Goal: Task Accomplishment & Management: Use online tool/utility

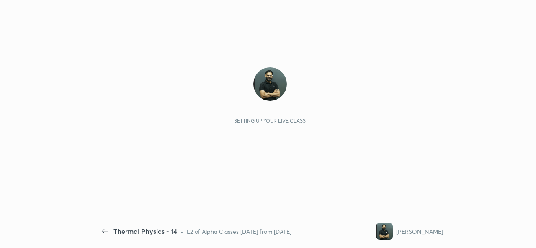
scroll to position [3, 0]
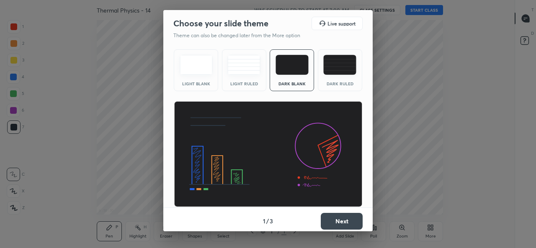
click at [455, 99] on div "Choose your slide theme Live support Theme can also be changed later from the M…" at bounding box center [268, 124] width 536 height 248
click at [84, 115] on div "Choose your slide theme Live support Theme can also be changed later from the M…" at bounding box center [268, 124] width 536 height 248
click at [341, 221] on button "Next" at bounding box center [341, 221] width 42 height 17
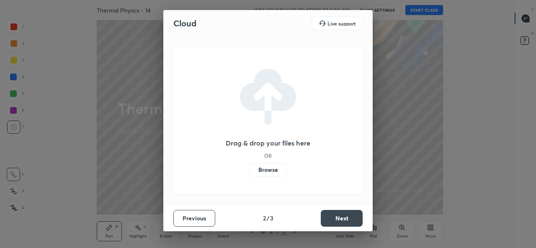
click at [57, 12] on div "Cloud Live support Drag & drop your files here OR Browse Previous 2 / 3 Next" at bounding box center [268, 124] width 536 height 248
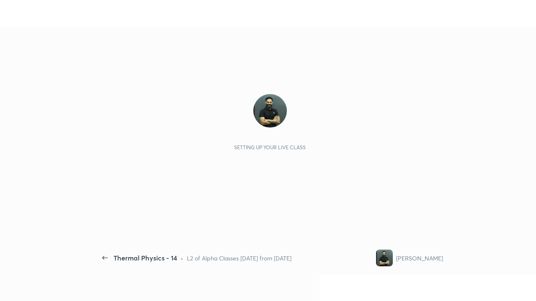
scroll to position [3, 0]
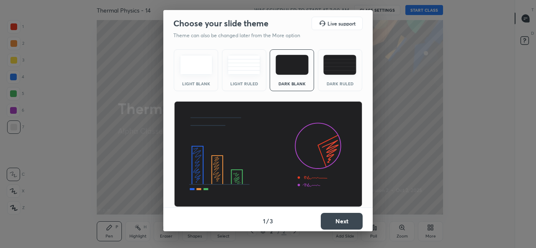
click at [340, 220] on button "Next" at bounding box center [341, 221] width 42 height 17
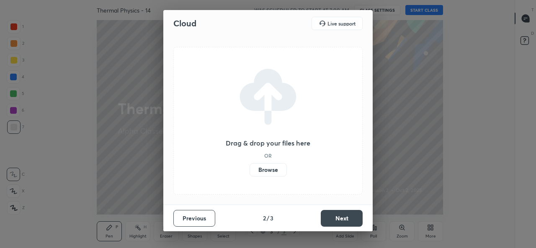
click at [269, 171] on label "Browse" at bounding box center [267, 169] width 37 height 13
click at [249, 171] on input "Browse" at bounding box center [249, 169] width 0 height 13
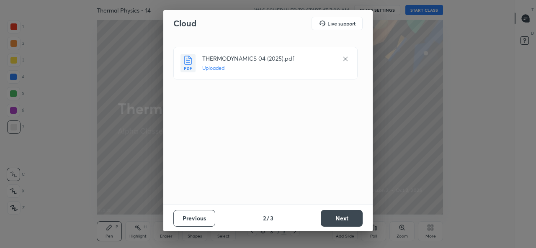
click at [335, 215] on button "Next" at bounding box center [341, 218] width 42 height 17
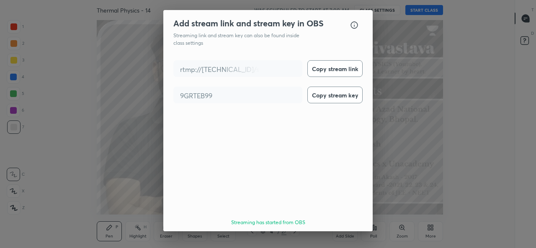
click at [348, 238] on button "Done" at bounding box center [341, 246] width 42 height 17
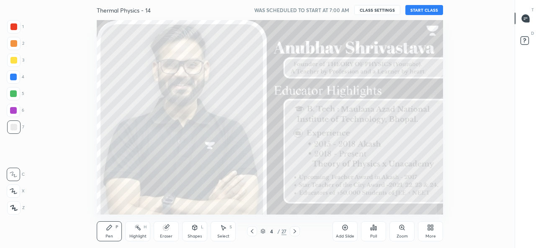
click at [428, 10] on button "START CLASS" at bounding box center [424, 10] width 38 height 10
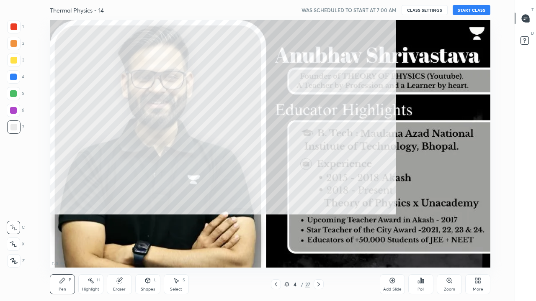
scroll to position [248, 486]
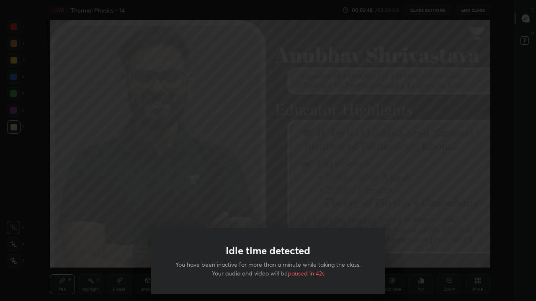
click at [411, 205] on div "Idle time detected You have been inactive for more than a minute while taking t…" at bounding box center [268, 150] width 536 height 301
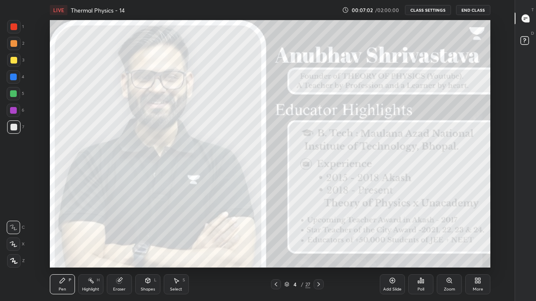
click at [318, 248] on icon at bounding box center [318, 284] width 7 height 7
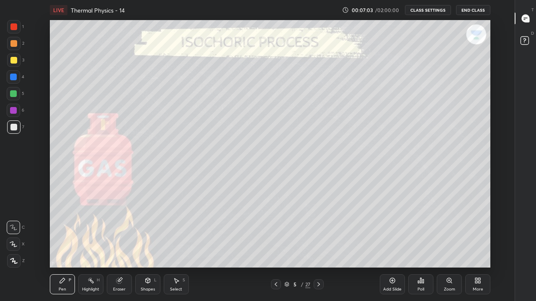
click at [318, 248] on icon at bounding box center [318, 284] width 7 height 7
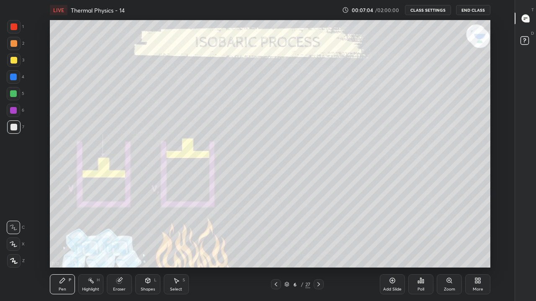
click at [319, 248] on icon at bounding box center [318, 284] width 7 height 7
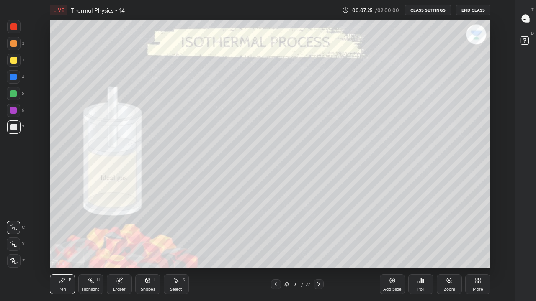
click at [65, 248] on div "Pen P" at bounding box center [62, 284] width 25 height 20
click at [11, 248] on icon at bounding box center [14, 261] width 8 height 6
click at [15, 97] on div at bounding box center [13, 93] width 7 height 7
click at [13, 128] on div at bounding box center [13, 127] width 7 height 7
click at [492, 67] on div "7 : 14 : 54 Setting up your live class" at bounding box center [270, 144] width 486 height 248
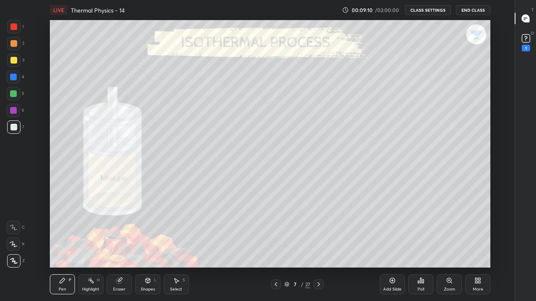
click at [118, 248] on div "Eraser" at bounding box center [119, 284] width 25 height 20
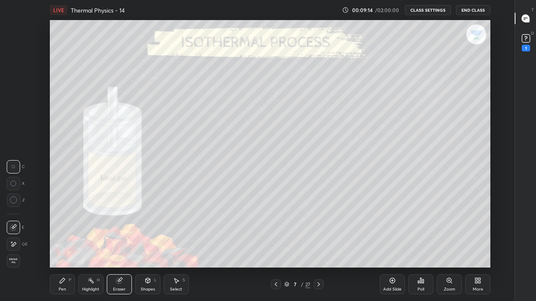
click at [69, 248] on div "P" at bounding box center [70, 280] width 3 height 4
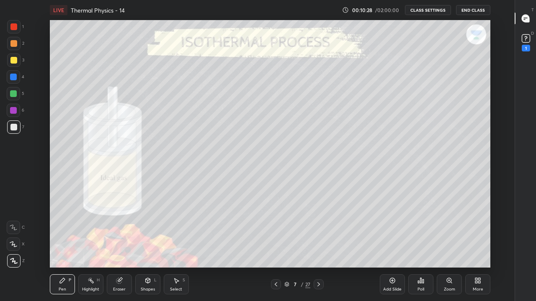
click at [13, 61] on div at bounding box center [13, 60] width 7 height 7
click at [387, 248] on div "Add Slide" at bounding box center [391, 284] width 25 height 20
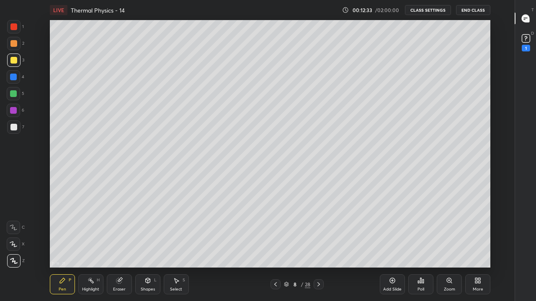
click at [61, 248] on div "Pen P" at bounding box center [62, 284] width 25 height 20
click at [12, 248] on icon at bounding box center [14, 261] width 8 height 6
click at [14, 127] on div at bounding box center [13, 127] width 7 height 7
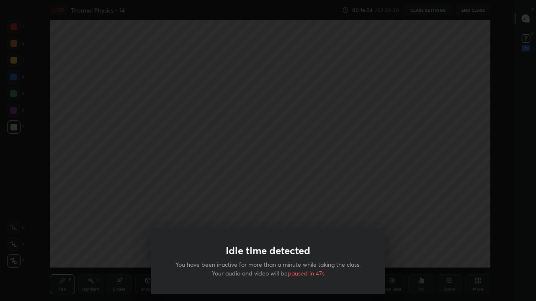
click at [233, 202] on div "Idle time detected You have been inactive for more than a minute while taking t…" at bounding box center [268, 150] width 536 height 301
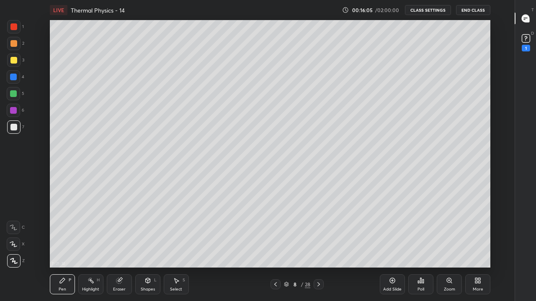
click at [272, 248] on div at bounding box center [275, 284] width 10 height 10
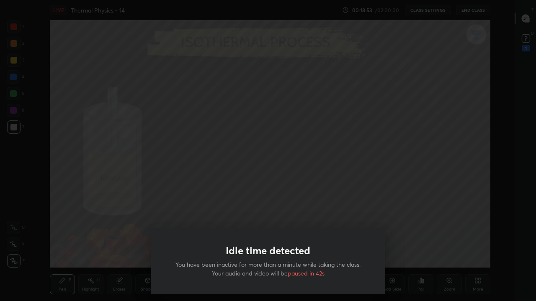
click at [126, 210] on div "Idle time detected You have been inactive for more than a minute while taking t…" at bounding box center [268, 150] width 536 height 301
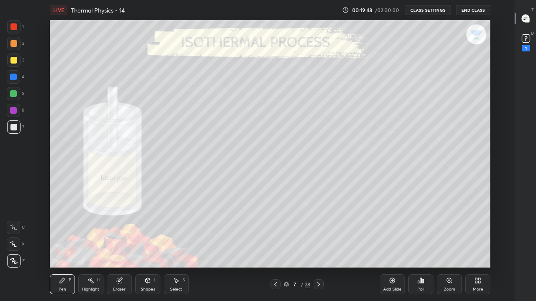
click at [69, 248] on div "P" at bounding box center [70, 280] width 3 height 4
click at [13, 248] on icon at bounding box center [13, 261] width 7 height 5
click at [320, 248] on icon at bounding box center [318, 284] width 3 height 4
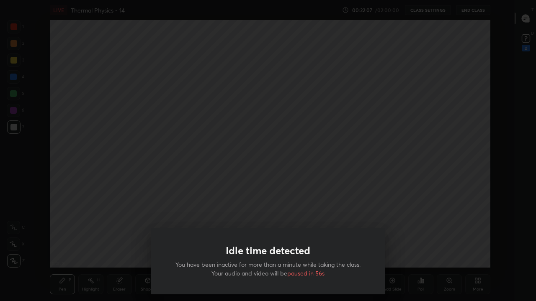
click at [148, 141] on div "Idle time detected You have been inactive for more than a minute while taking t…" at bounding box center [268, 150] width 536 height 301
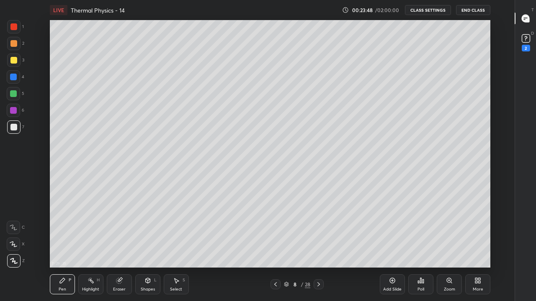
click at [63, 248] on div "Pen" at bounding box center [63, 289] width 8 height 4
click at [13, 248] on icon at bounding box center [14, 261] width 8 height 6
click at [12, 59] on div at bounding box center [13, 60] width 7 height 7
click at [118, 248] on div "Eraser" at bounding box center [119, 289] width 13 height 4
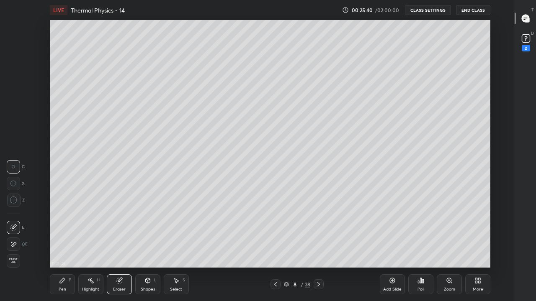
click at [57, 248] on div "Pen P" at bounding box center [62, 284] width 25 height 20
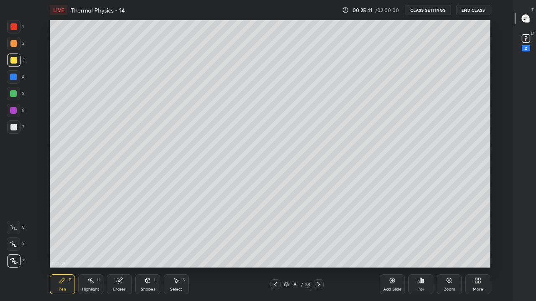
click at [12, 248] on icon at bounding box center [13, 261] width 7 height 5
click at [14, 126] on div at bounding box center [13, 127] width 7 height 7
click at [120, 248] on div "Eraser" at bounding box center [119, 284] width 25 height 20
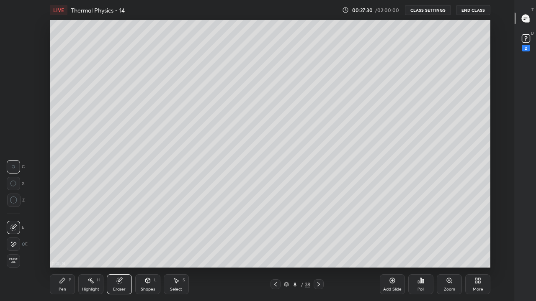
click at [63, 248] on div "Pen" at bounding box center [63, 289] width 8 height 4
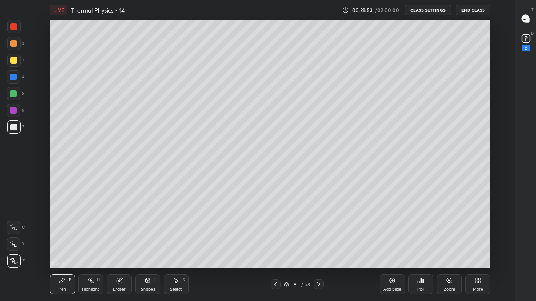
click at [390, 248] on icon at bounding box center [392, 280] width 7 height 7
click at [120, 248] on div "Eraser" at bounding box center [119, 284] width 25 height 20
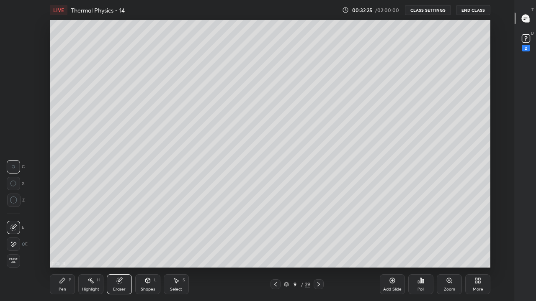
click at [63, 248] on div "Pen" at bounding box center [63, 289] width 8 height 4
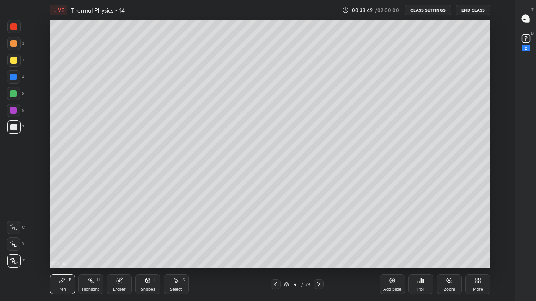
click at [67, 248] on div "Pen P" at bounding box center [62, 284] width 25 height 20
click at [476, 248] on div "More" at bounding box center [477, 284] width 25 height 20
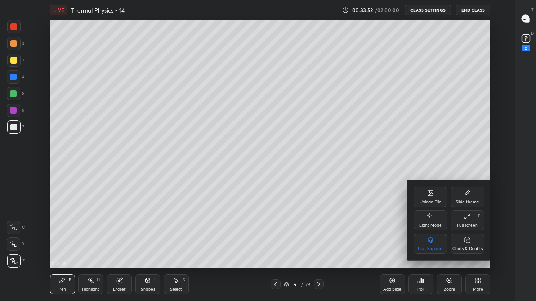
click at [462, 248] on div "Chats & Doubts" at bounding box center [467, 249] width 31 height 4
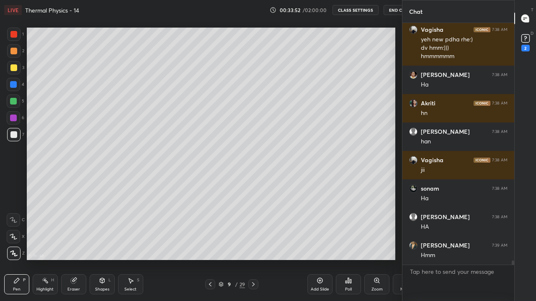
scroll to position [0, 0]
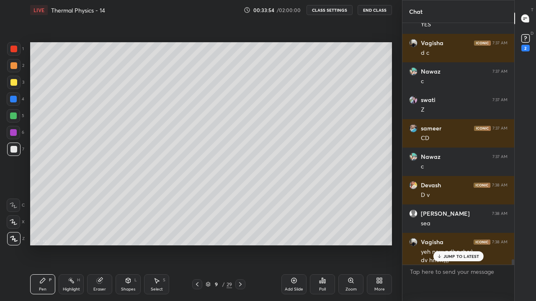
click at [440, 248] on icon at bounding box center [438, 256] width 5 height 5
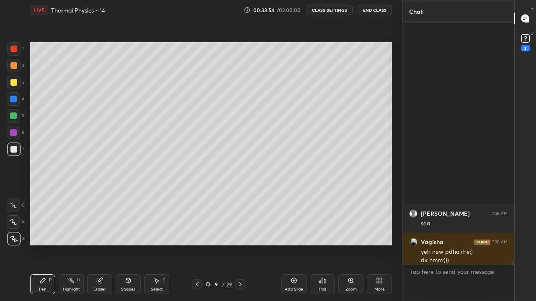
scroll to position [15345, 0]
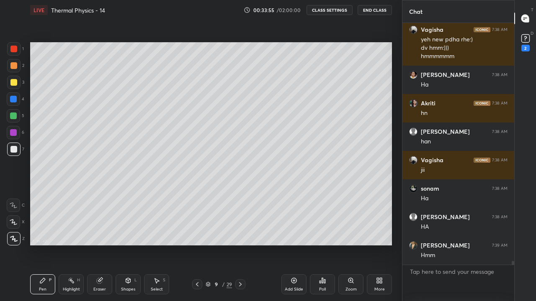
click at [379, 248] on div "More" at bounding box center [379, 289] width 10 height 4
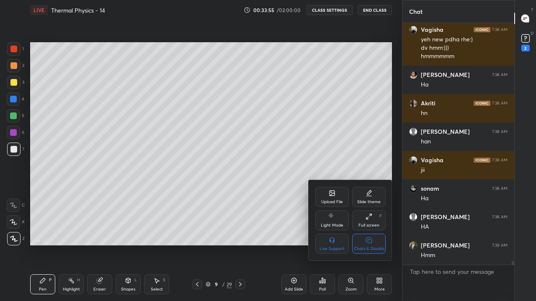
click at [372, 245] on div "Chats & Doubts" at bounding box center [368, 244] width 33 height 20
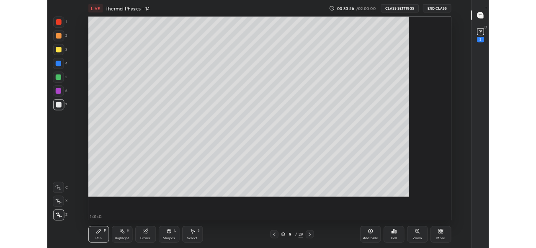
scroll to position [248, 486]
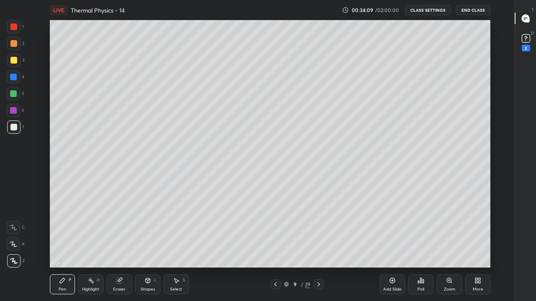
click at [65, 248] on div "Pen P" at bounding box center [62, 284] width 25 height 20
click at [472, 248] on div "More" at bounding box center [477, 284] width 25 height 20
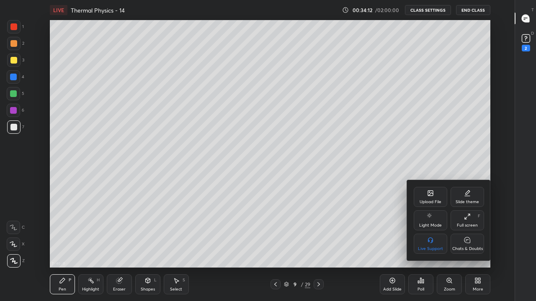
click at [463, 218] on div "Full screen F" at bounding box center [466, 220] width 33 height 20
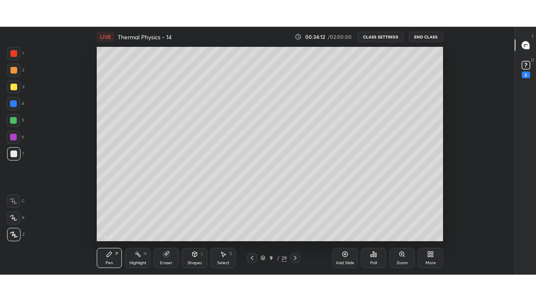
scroll to position [41642, 41350]
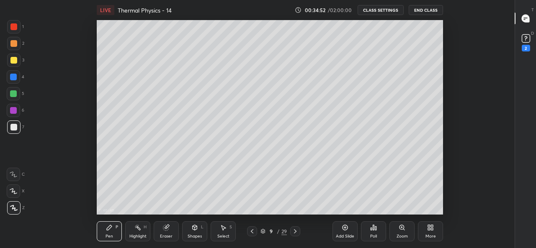
click at [432, 234] on div "More" at bounding box center [430, 236] width 10 height 4
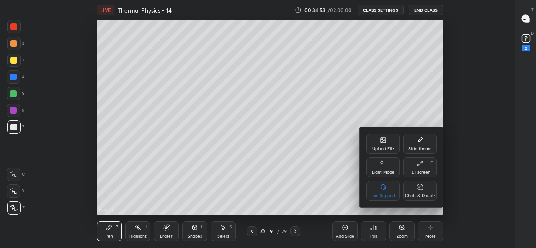
click at [419, 168] on div "Full screen F" at bounding box center [419, 167] width 33 height 20
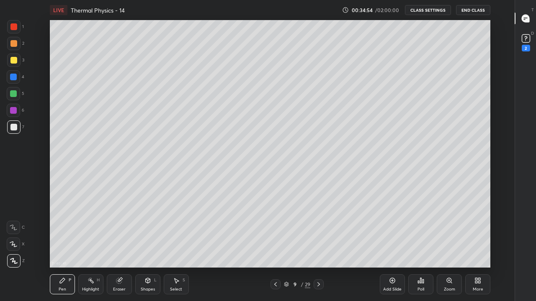
scroll to position [248, 486]
click at [275, 248] on icon at bounding box center [275, 284] width 7 height 7
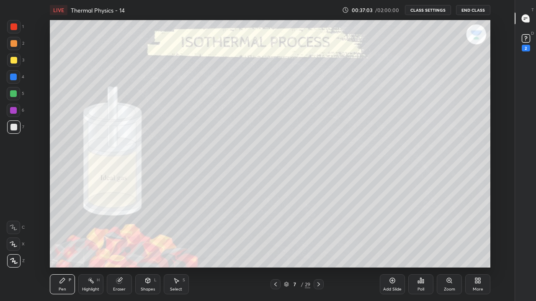
click at [94, 248] on div "Highlight H" at bounding box center [90, 284] width 25 height 20
click at [318, 248] on icon at bounding box center [318, 284] width 7 height 7
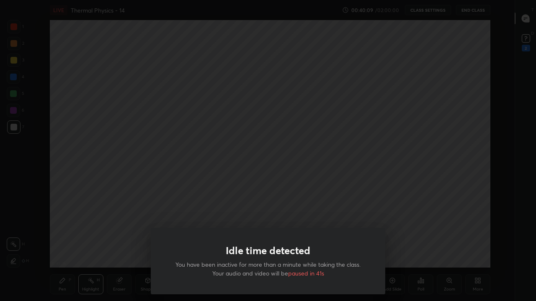
click at [137, 228] on div "Idle time detected You have been inactive for more than a minute while taking t…" at bounding box center [268, 150] width 536 height 301
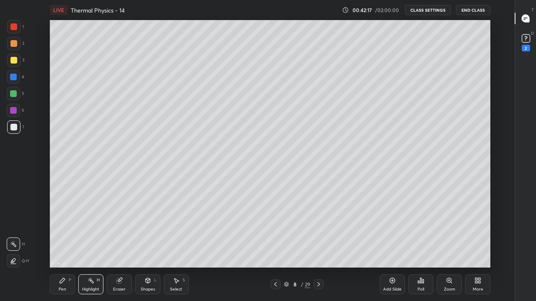
click at [385, 248] on div "Add Slide" at bounding box center [391, 284] width 25 height 20
click at [12, 128] on div at bounding box center [13, 127] width 7 height 7
click at [64, 248] on icon at bounding box center [62, 280] width 7 height 7
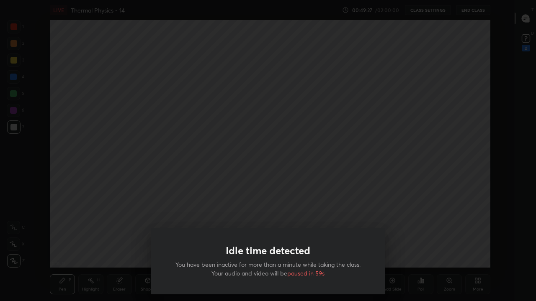
click at [185, 182] on div "Idle time detected You have been inactive for more than a minute while taking t…" at bounding box center [268, 150] width 536 height 301
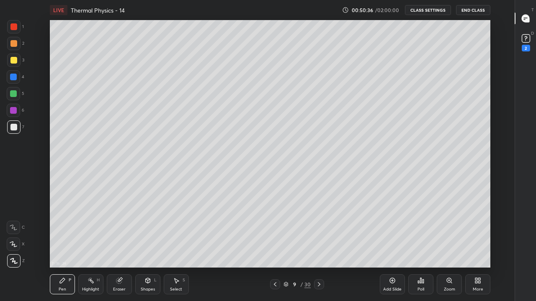
click at [319, 248] on icon at bounding box center [318, 284] width 7 height 7
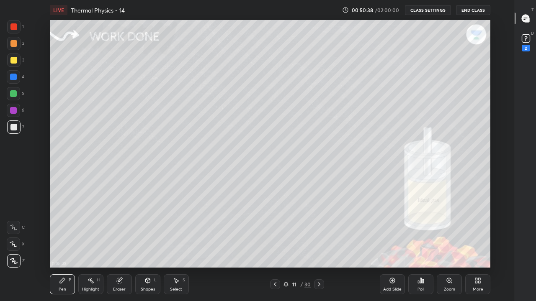
click at [319, 248] on icon at bounding box center [318, 284] width 7 height 7
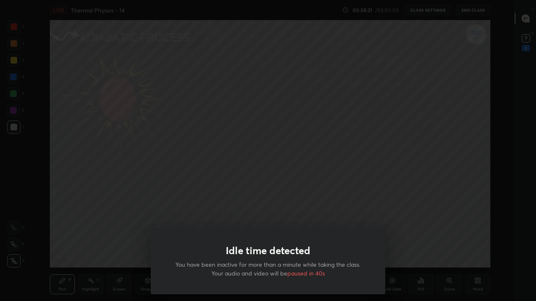
click at [425, 201] on div "Idle time detected You have been inactive for more than a minute while taking t…" at bounding box center [268, 150] width 536 height 301
click at [256, 201] on div "Idle time detected You have been inactive for more than a minute while taking t…" at bounding box center [268, 150] width 536 height 301
click at [384, 183] on div "Idle time detected You have been inactive for more than a minute while taking t…" at bounding box center [268, 150] width 536 height 301
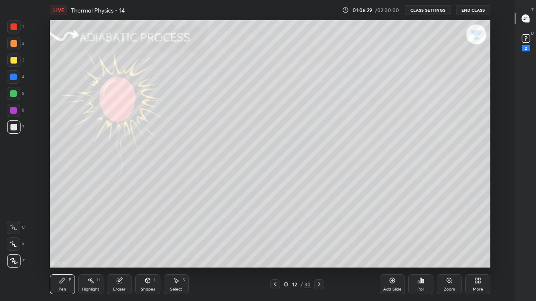
click at [89, 248] on div "Highlight" at bounding box center [90, 289] width 17 height 4
click at [120, 248] on div "Eraser" at bounding box center [119, 284] width 25 height 20
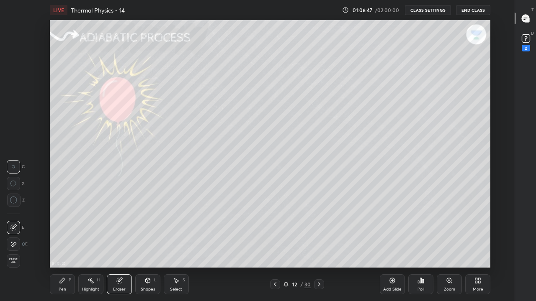
click at [59, 248] on div "Pen P" at bounding box center [62, 284] width 25 height 20
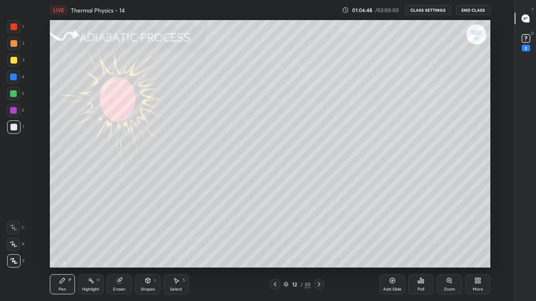
click at [17, 248] on div at bounding box center [13, 260] width 13 height 13
click at [14, 129] on div at bounding box center [13, 127] width 7 height 7
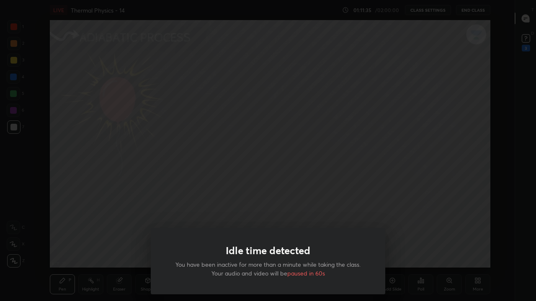
click at [213, 205] on div "Idle time detected You have been inactive for more than a minute while taking t…" at bounding box center [268, 150] width 536 height 301
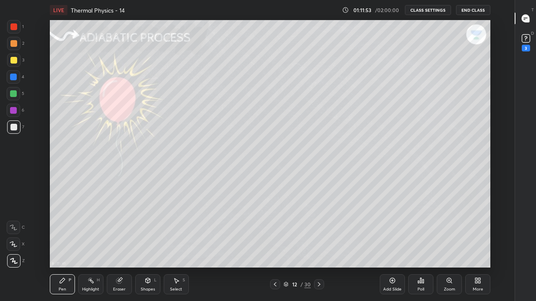
click at [388, 248] on div "Add Slide" at bounding box center [391, 284] width 25 height 20
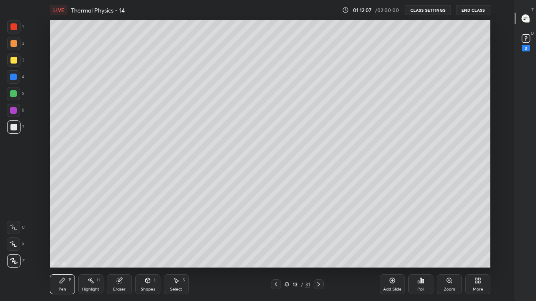
click at [14, 60] on div at bounding box center [13, 60] width 7 height 7
click at [15, 127] on div at bounding box center [13, 127] width 7 height 7
click at [119, 248] on div "Eraser" at bounding box center [119, 284] width 25 height 20
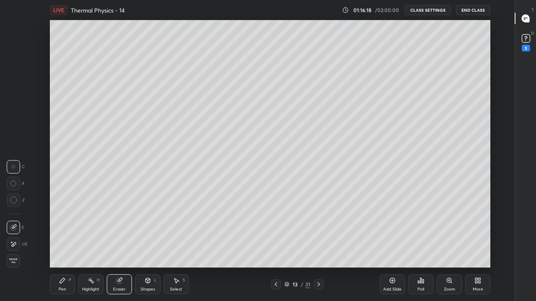
click at [56, 248] on div "Pen P" at bounding box center [62, 284] width 25 height 20
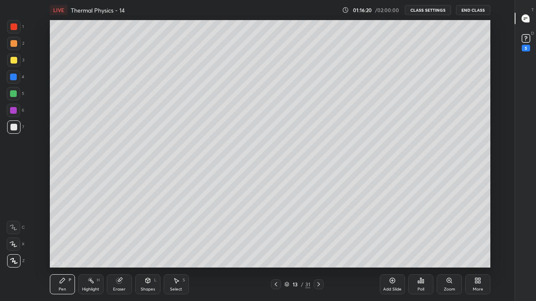
click at [13, 62] on div at bounding box center [13, 60] width 7 height 7
click at [12, 47] on div at bounding box center [13, 43] width 13 height 13
click at [123, 248] on div "Eraser" at bounding box center [119, 284] width 25 height 20
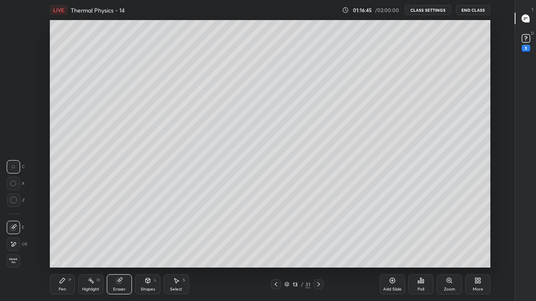
click at [61, 248] on icon at bounding box center [62, 280] width 7 height 7
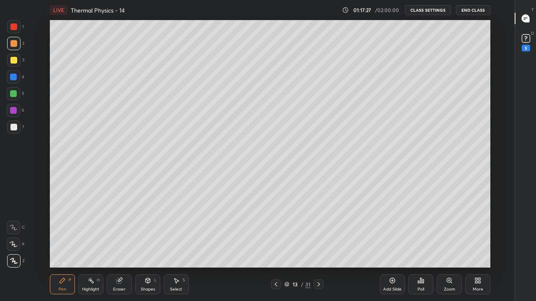
click at [15, 95] on div at bounding box center [13, 93] width 7 height 7
click at [13, 111] on div at bounding box center [13, 110] width 7 height 7
click at [13, 131] on div at bounding box center [13, 126] width 13 height 13
click at [8, 240] on div at bounding box center [13, 244] width 13 height 13
click at [4, 200] on div "1 2 3 4 5 6 7 C X Z C X Z E E Erase all H H" at bounding box center [13, 144] width 27 height 248
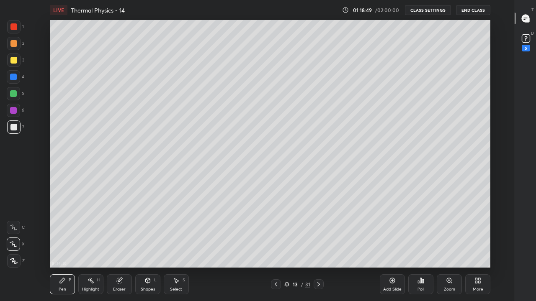
click at [13, 248] on icon at bounding box center [13, 261] width 7 height 5
click at [383, 248] on div "Add Slide" at bounding box center [391, 284] width 25 height 20
click at [274, 248] on icon at bounding box center [275, 284] width 3 height 4
click at [318, 248] on icon at bounding box center [318, 284] width 7 height 7
click at [90, 248] on div "Highlight" at bounding box center [90, 289] width 17 height 4
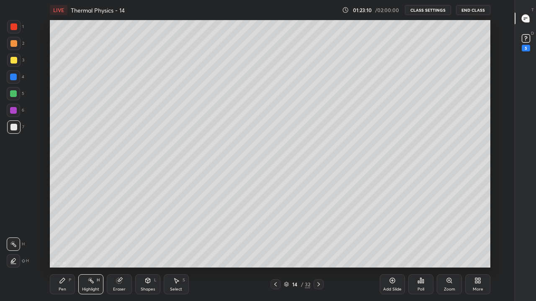
click at [15, 248] on icon at bounding box center [13, 261] width 7 height 7
click at [60, 248] on div "Pen P" at bounding box center [62, 284] width 25 height 20
click at [13, 109] on div at bounding box center [13, 110] width 7 height 7
click at [275, 248] on icon at bounding box center [275, 284] width 7 height 7
click at [276, 248] on icon at bounding box center [275, 284] width 3 height 4
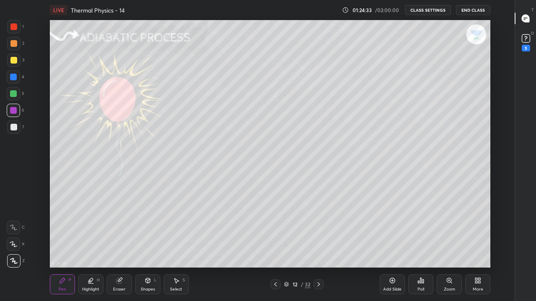
click at [318, 248] on icon at bounding box center [318, 284] width 7 height 7
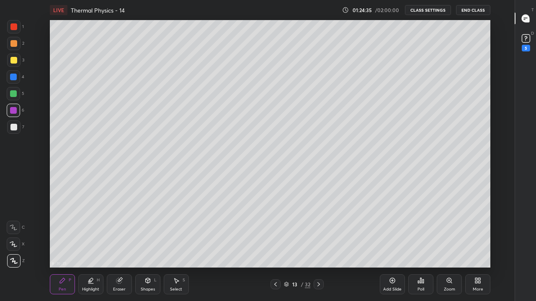
click at [318, 248] on icon at bounding box center [318, 284] width 7 height 7
click at [394, 248] on div "Add Slide" at bounding box center [392, 289] width 18 height 4
click at [12, 248] on icon at bounding box center [14, 261] width 8 height 6
click at [13, 127] on div at bounding box center [13, 127] width 7 height 7
click at [117, 248] on div "Eraser" at bounding box center [119, 284] width 25 height 20
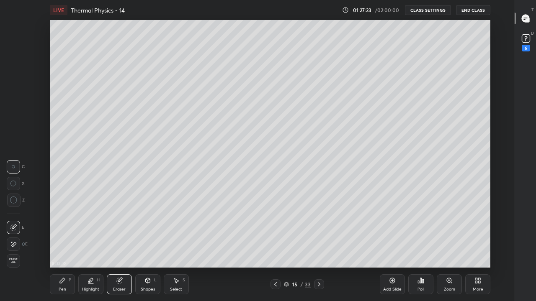
click at [63, 248] on div "Pen" at bounding box center [63, 289] width 8 height 4
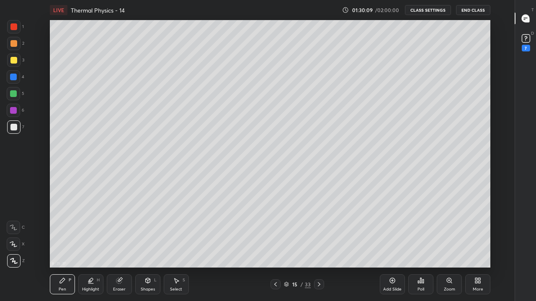
click at [391, 248] on icon at bounding box center [392, 280] width 7 height 7
click at [14, 61] on div at bounding box center [13, 60] width 7 height 7
click at [14, 130] on div at bounding box center [13, 127] width 7 height 7
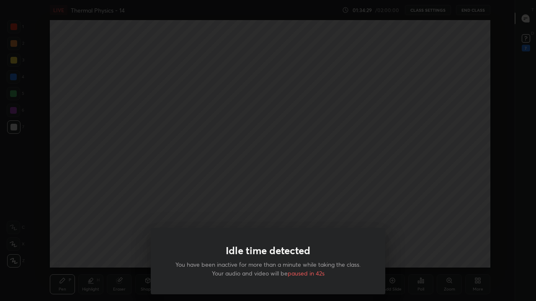
click at [127, 232] on div "Idle time detected You have been inactive for more than a minute while taking t…" at bounding box center [268, 150] width 536 height 301
click at [459, 197] on div "Idle time detected You have been inactive for more than a minute while taking t…" at bounding box center [268, 150] width 536 height 301
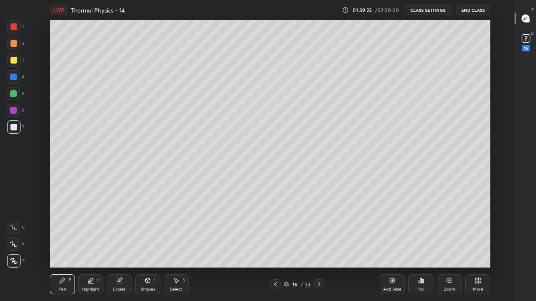
click at [473, 12] on button "End Class" at bounding box center [473, 10] width 34 height 10
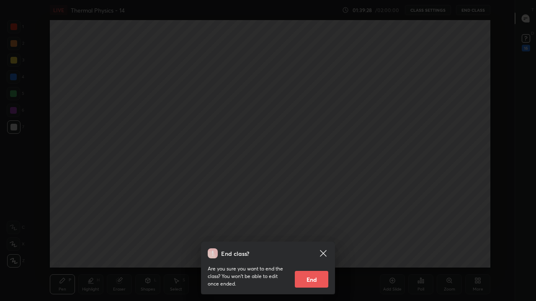
click at [310, 248] on button "End" at bounding box center [311, 279] width 33 height 17
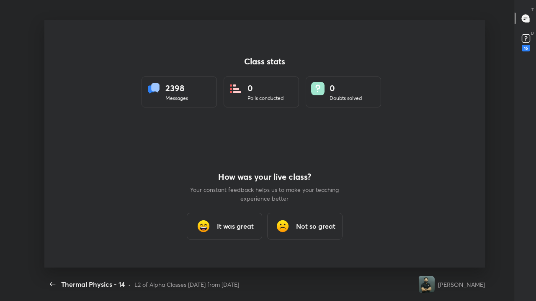
scroll to position [248, 529]
click at [49, 248] on icon "button" at bounding box center [53, 284] width 10 height 10
click at [53, 248] on icon "button" at bounding box center [53, 284] width 10 height 10
